Goal: Transaction & Acquisition: Purchase product/service

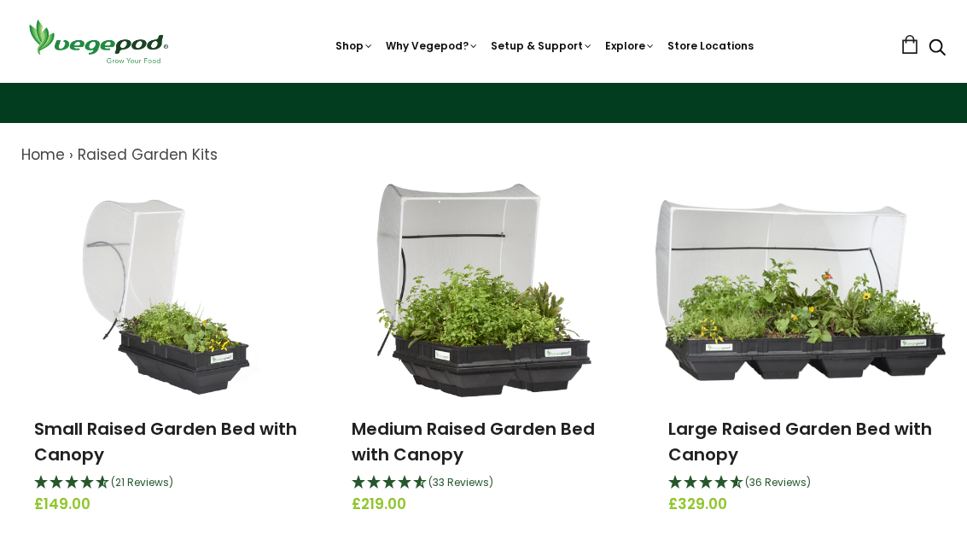
scroll to position [143, 0]
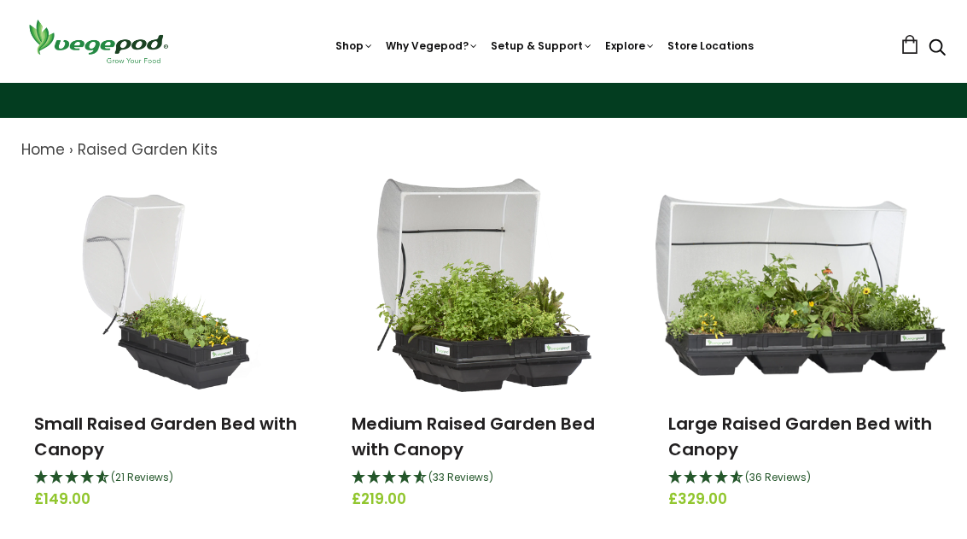
click at [229, 423] on link "Small Raised Garden Bed with Canopy" at bounding box center [165, 436] width 263 height 50
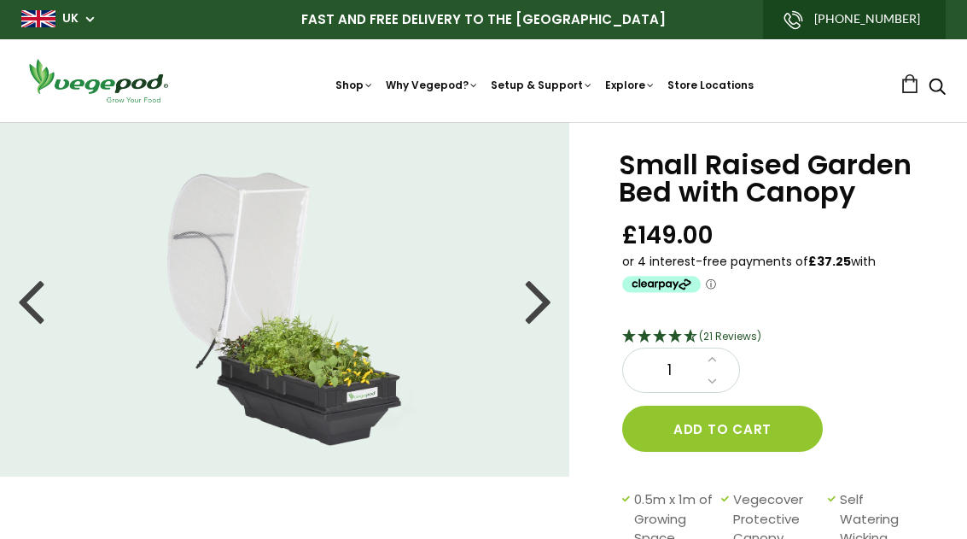
click at [537, 303] on div at bounding box center [538, 299] width 27 height 77
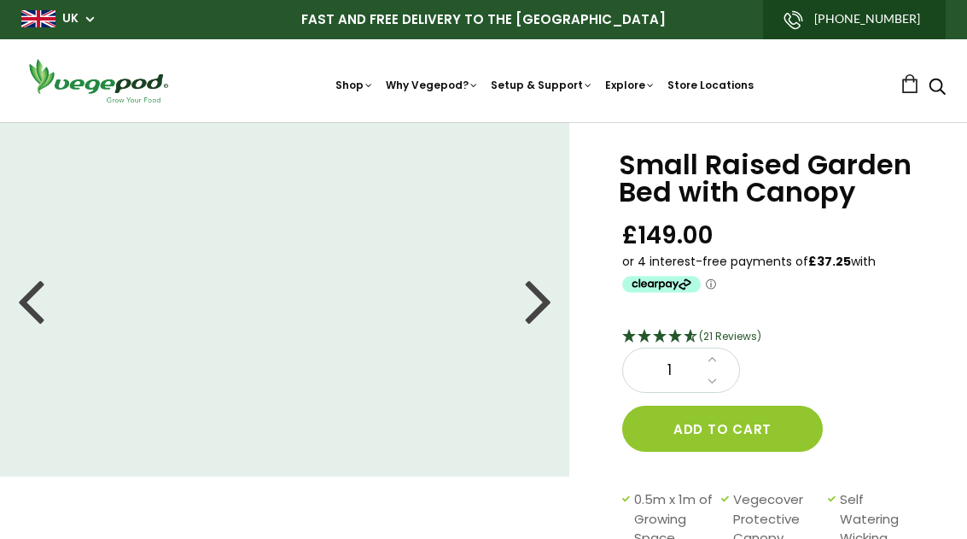
click at [547, 300] on div at bounding box center [538, 299] width 27 height 77
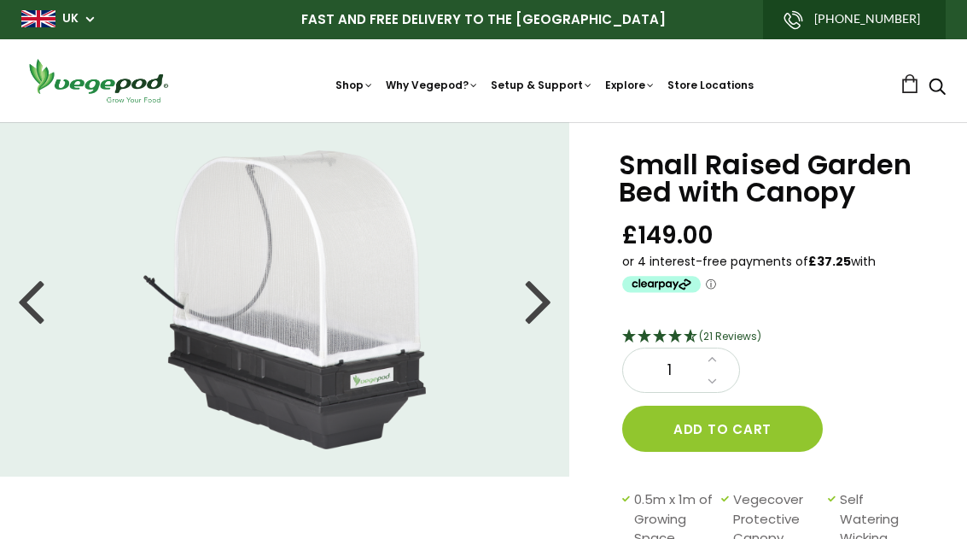
click at [552, 294] on li at bounding box center [284, 299] width 569 height 299
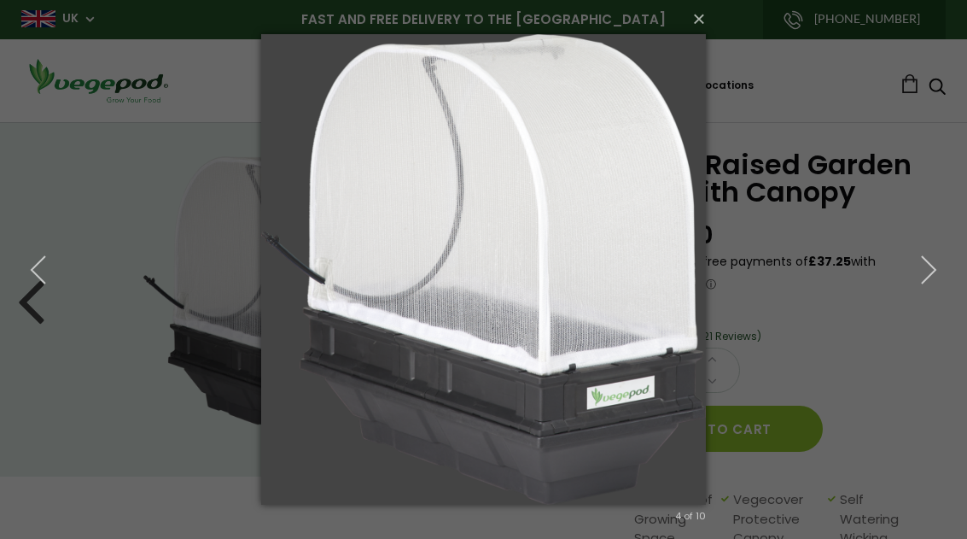
click at [965, 254] on button "button" at bounding box center [928, 270] width 77 height 94
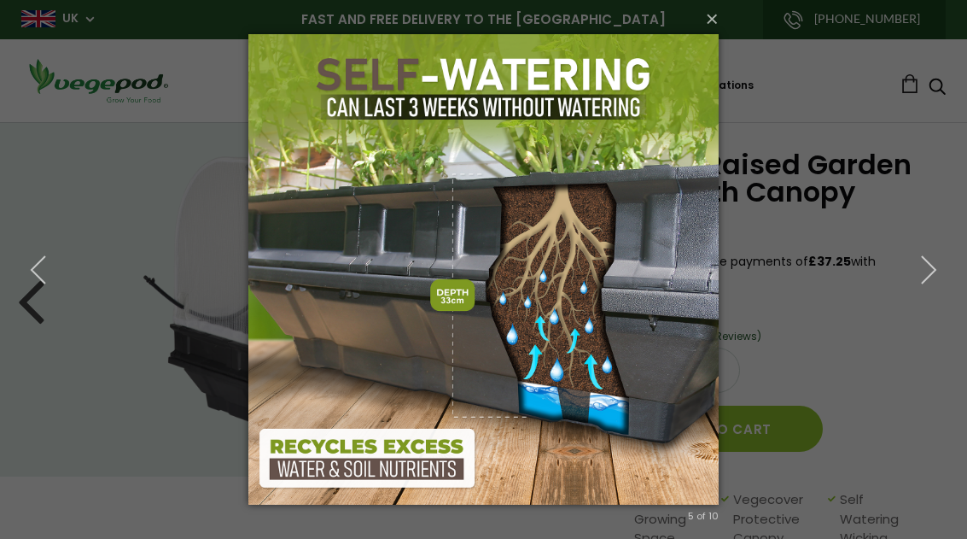
click at [928, 268] on icon "button" at bounding box center [928, 269] width 31 height 31
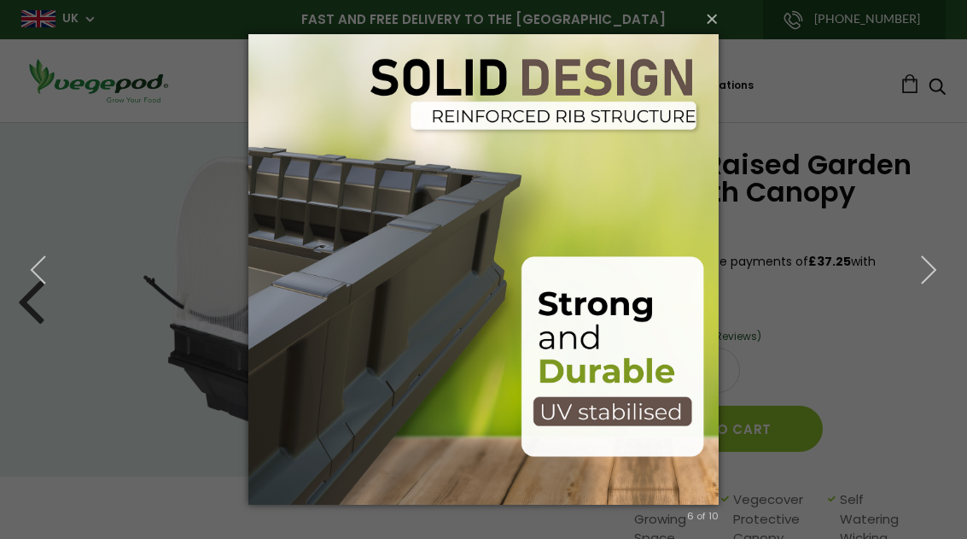
click at [931, 277] on icon "button" at bounding box center [928, 269] width 31 height 31
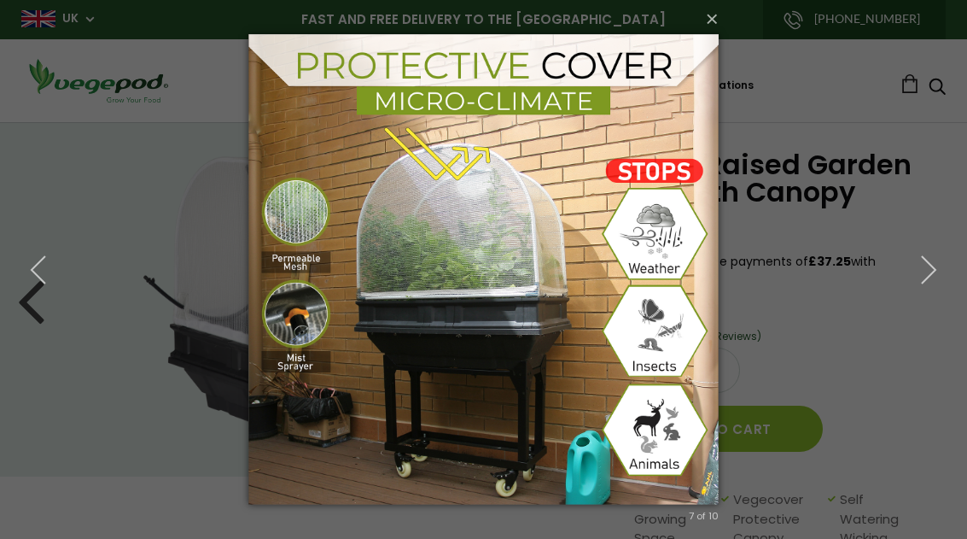
click at [953, 274] on button "button" at bounding box center [928, 270] width 77 height 94
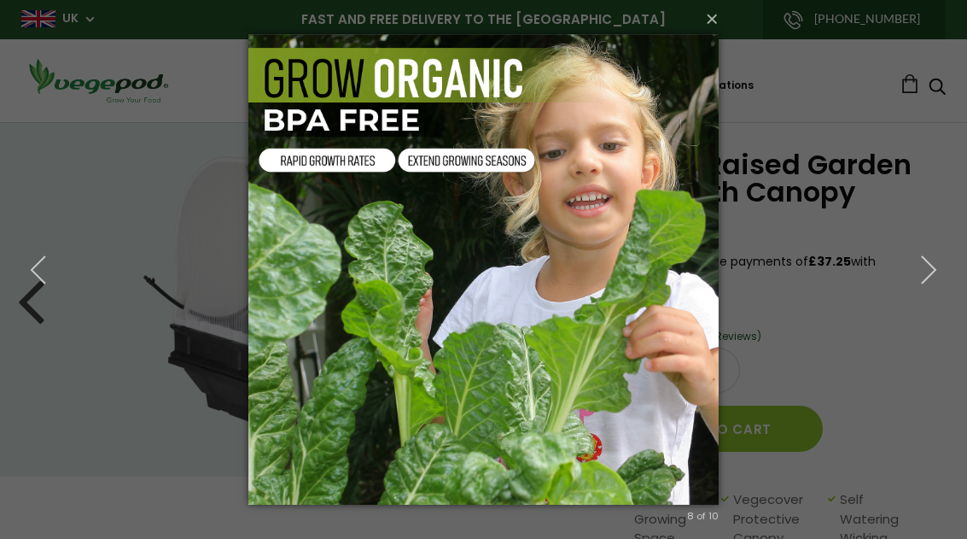
click at [932, 274] on icon "button" at bounding box center [928, 269] width 31 height 31
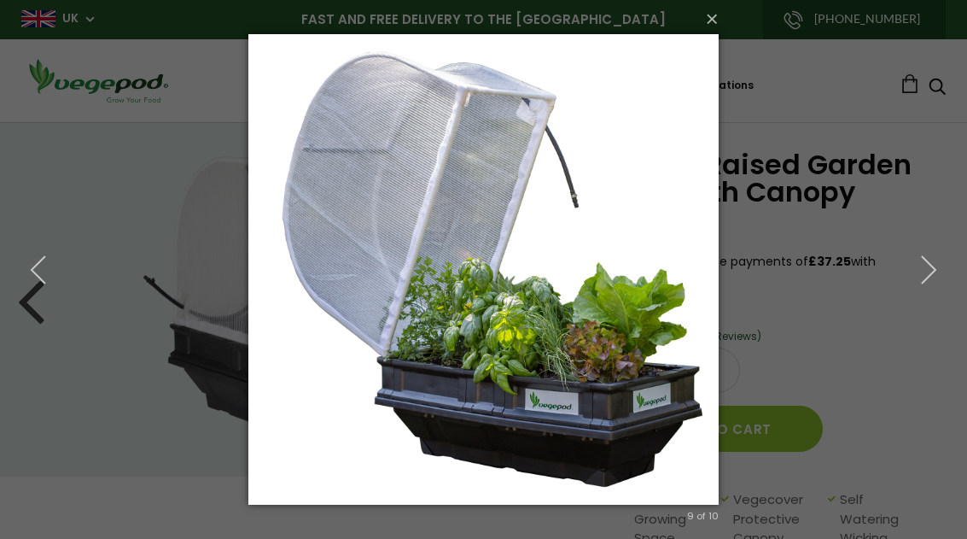
click at [938, 279] on icon "button" at bounding box center [928, 269] width 31 height 31
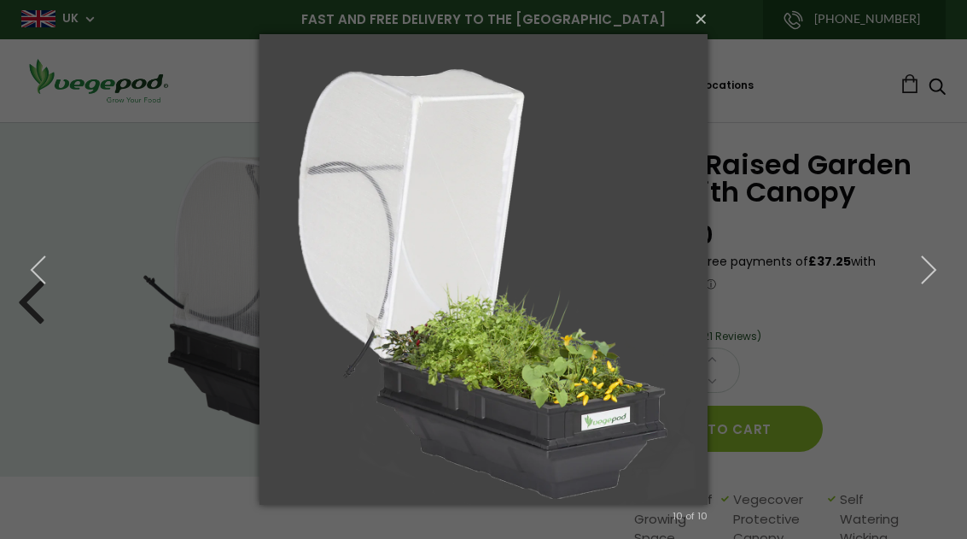
click at [933, 280] on icon "button" at bounding box center [928, 269] width 31 height 31
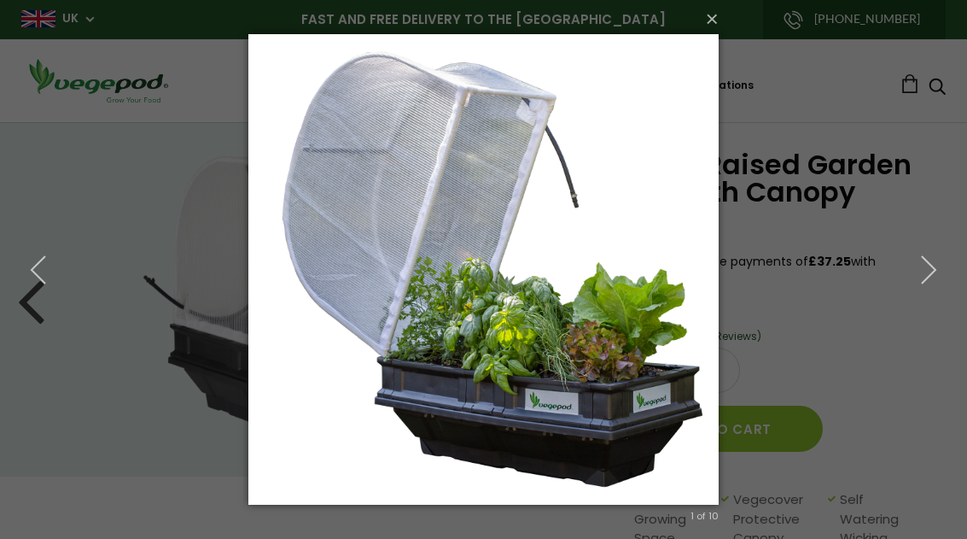
click at [953, 277] on button "button" at bounding box center [928, 270] width 77 height 94
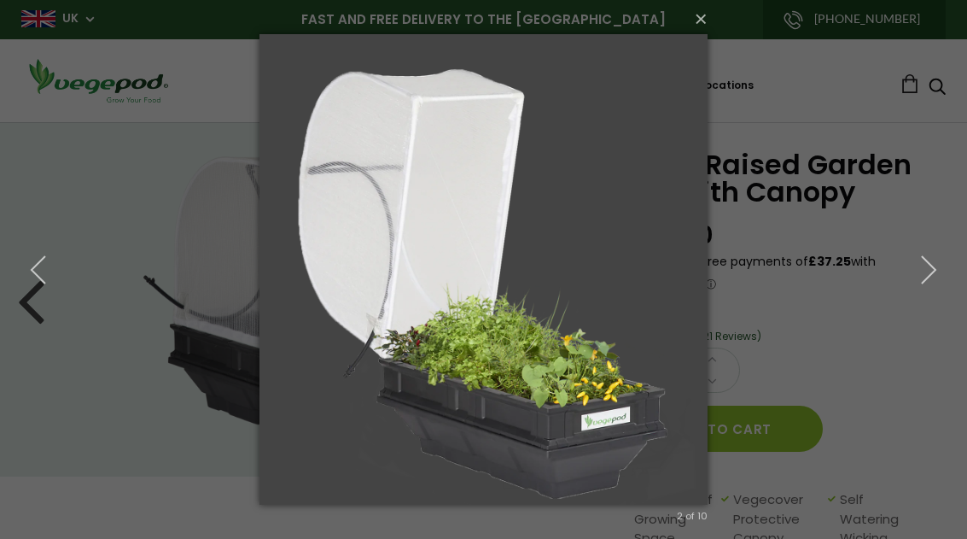
click at [937, 274] on icon "button" at bounding box center [928, 269] width 31 height 31
